Goal: Task Accomplishment & Management: Complete application form

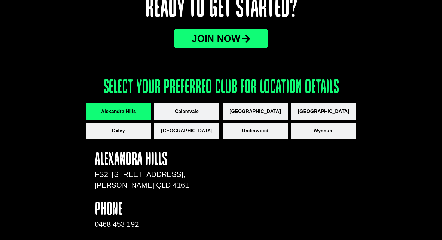
scroll to position [779, 0]
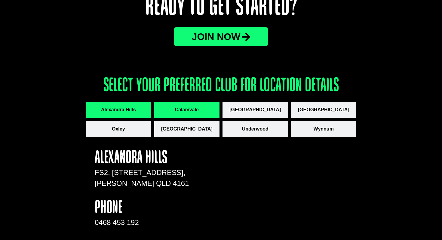
click at [206, 112] on button "Calamvale" at bounding box center [187, 110] width 66 height 16
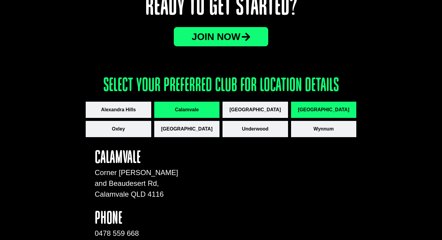
click at [317, 109] on span "[GEOGRAPHIC_DATA]" at bounding box center [323, 109] width 51 height 7
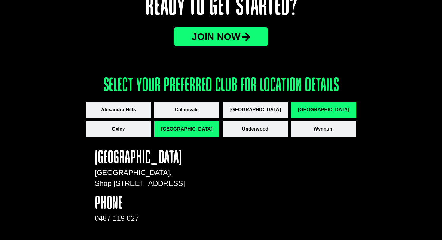
click at [205, 128] on button "[GEOGRAPHIC_DATA]" at bounding box center [187, 129] width 66 height 16
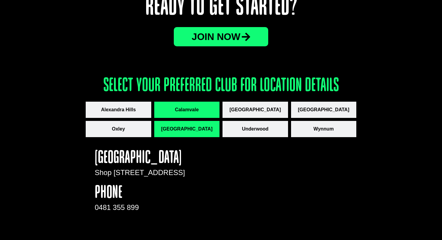
click at [202, 109] on button "Calamvale" at bounding box center [187, 110] width 66 height 16
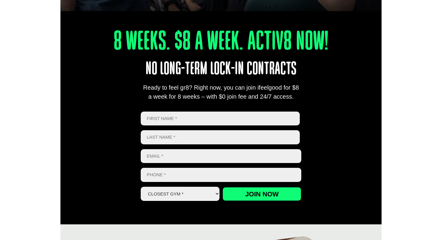
scroll to position [211, 0]
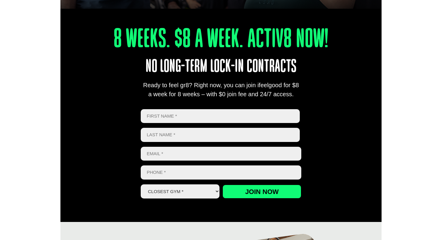
click at [210, 191] on select "Closest Gym * Alexandra Hills Calamvale Coopers Plains Middle Park Oxley Park R…" at bounding box center [180, 191] width 79 height 14
select select "Calamvale"
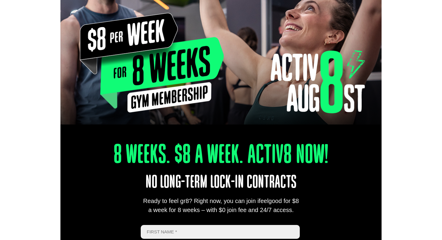
scroll to position [0, 0]
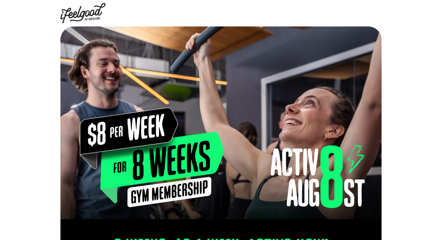
click at [84, 14] on img at bounding box center [82, 13] width 45 height 20
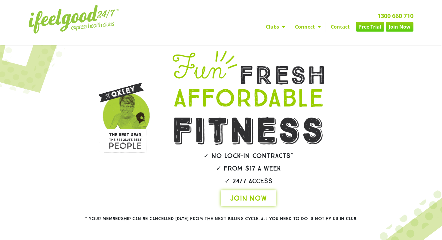
click at [244, 195] on span "JOIN NOW" at bounding box center [248, 198] width 37 height 10
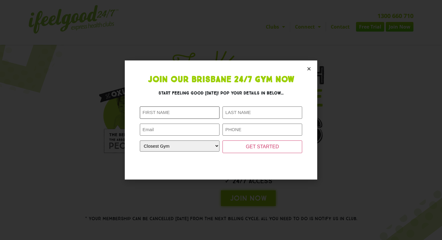
click at [189, 112] on input "First Name (Required)" at bounding box center [180, 112] width 80 height 12
type input "[PERSON_NAME]"
type input "[PERSON_NAME][EMAIL_ADDRESS][DOMAIN_NAME]"
type input "0424311646"
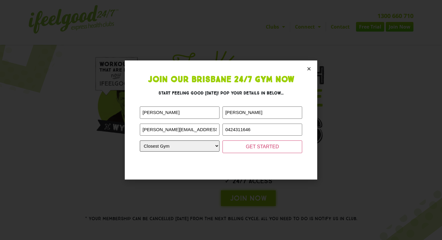
click at [194, 148] on select "Closest Gym [GEOGRAPHIC_DATA] [GEOGRAPHIC_DATA] [GEOGRAPHIC_DATA] [GEOGRAPHIC_D…" at bounding box center [180, 145] width 80 height 11
select select "Calamvale"
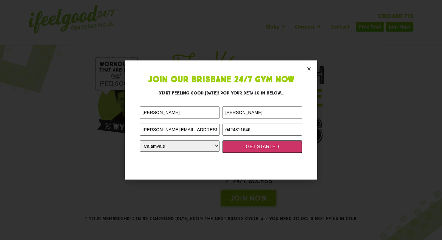
click at [255, 148] on input "GET STARTED" at bounding box center [263, 146] width 80 height 13
click at [267, 149] on input "GET STARTED" at bounding box center [263, 146] width 80 height 13
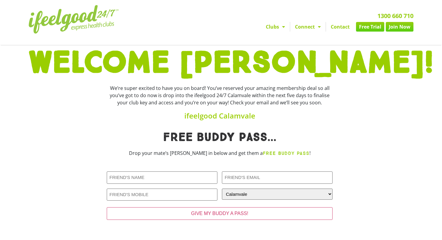
click at [394, 28] on link "Join Now" at bounding box center [400, 27] width 28 height 10
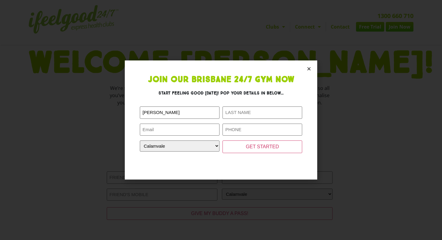
click at [309, 68] on icon "Close" at bounding box center [309, 68] width 5 height 5
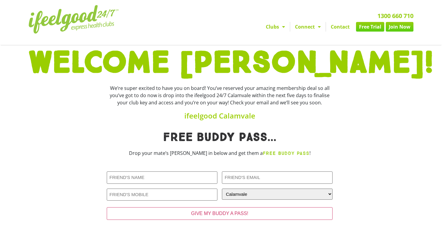
click at [317, 28] on span "Menu" at bounding box center [318, 26] width 6 height 11
